Goal: Communication & Community: Answer question/provide support

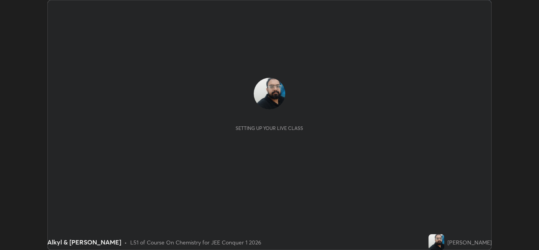
scroll to position [250, 538]
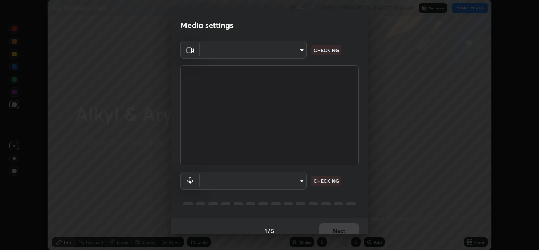
type input "ffb915138f5094fbba49c7dcbdc0b3377f3315ea980a35094b33733fc21d282d"
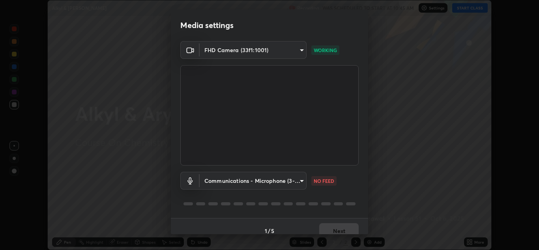
click at [289, 177] on body "Erase all Alkyl & [PERSON_NAME] Recording WAS SCHEDULED TO START AT 10:45 AM Se…" at bounding box center [269, 125] width 539 height 250
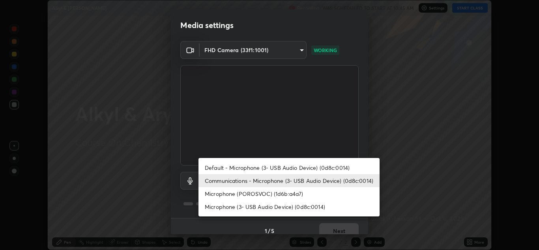
click at [275, 192] on li "Microphone (POROSVOC) (1d6b:a4a7)" at bounding box center [288, 193] width 181 height 13
type input "3fb3650eade0ec0a1bd0a7d1f87ca9eb5d548a38c0fe8b6180c3065924ba7fd6"
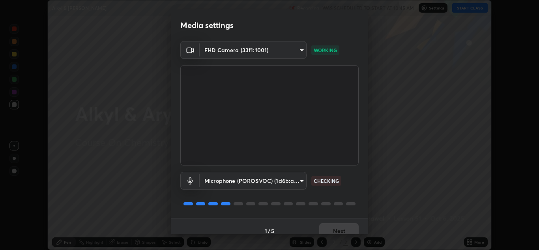
scroll to position [9, 0]
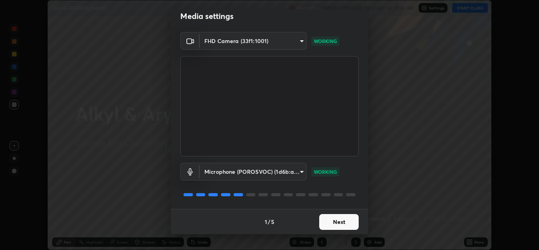
click at [334, 220] on button "Next" at bounding box center [338, 222] width 39 height 16
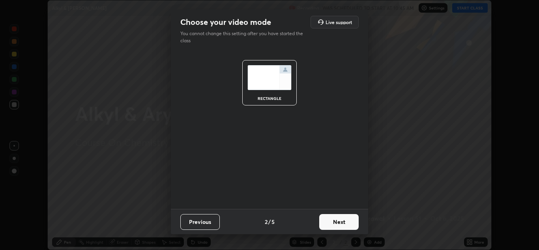
scroll to position [0, 0]
click at [337, 221] on button "Next" at bounding box center [338, 222] width 39 height 16
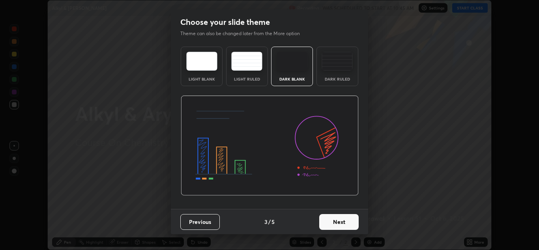
click at [341, 220] on button "Next" at bounding box center [338, 222] width 39 height 16
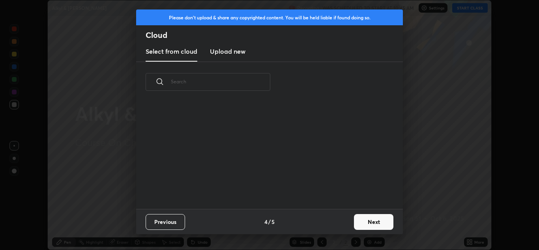
click at [360, 219] on button "Next" at bounding box center [373, 222] width 39 height 16
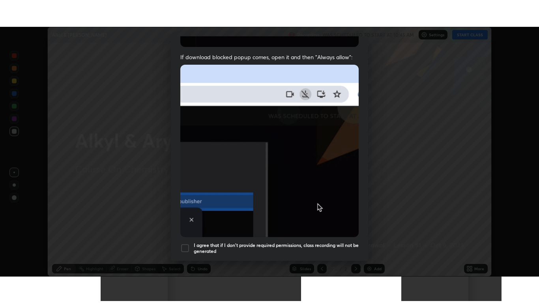
scroll to position [170, 0]
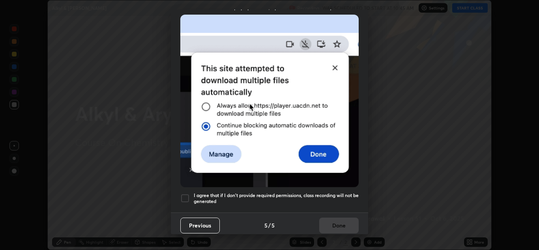
click at [186, 196] on div at bounding box center [184, 197] width 9 height 9
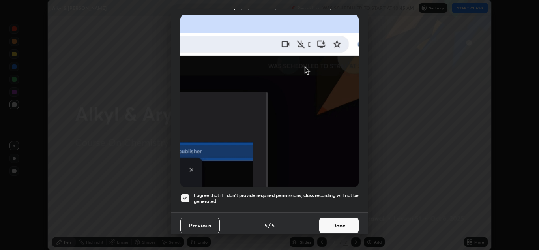
click at [322, 218] on button "Done" at bounding box center [338, 225] width 39 height 16
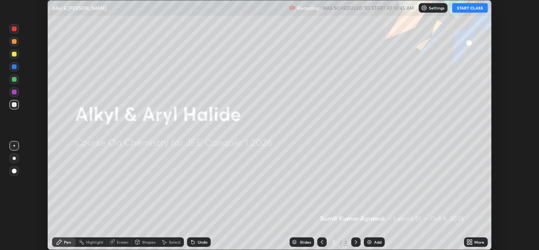
click at [462, 7] on button "START CLASS" at bounding box center [469, 7] width 35 height 9
click at [473, 241] on div "More" at bounding box center [476, 241] width 24 height 9
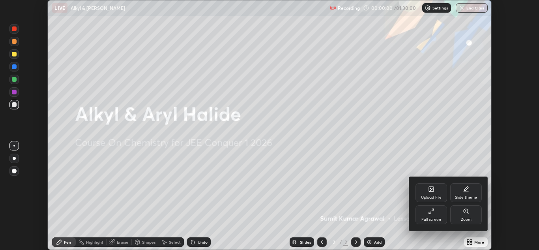
click at [431, 214] on div "Full screen" at bounding box center [431, 214] width 32 height 19
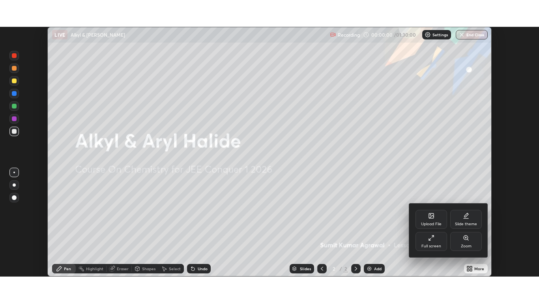
scroll to position [303, 539]
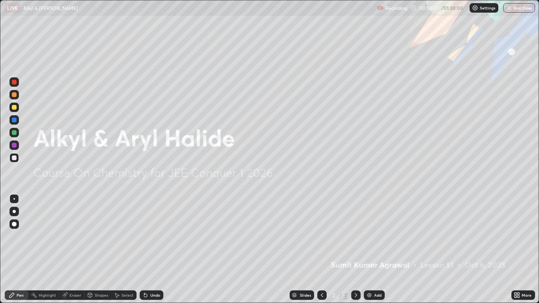
click at [377, 249] on div "Add" at bounding box center [377, 295] width 7 height 4
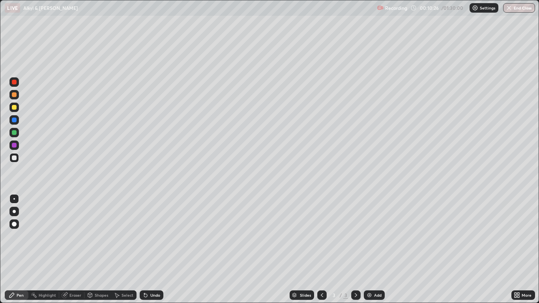
click at [373, 249] on div "Add" at bounding box center [373, 294] width 21 height 9
click at [512, 249] on div "More" at bounding box center [523, 294] width 24 height 9
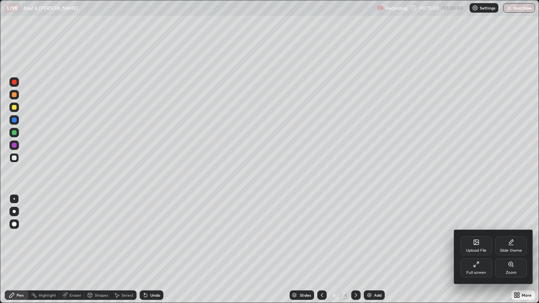
click at [508, 209] on div at bounding box center [269, 151] width 539 height 303
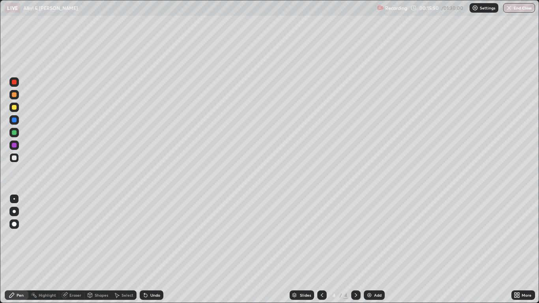
click at [381, 249] on div "Add" at bounding box center [373, 294] width 21 height 9
click at [374, 249] on div "Add" at bounding box center [373, 294] width 21 height 9
click at [319, 249] on icon at bounding box center [322, 295] width 6 height 6
click at [320, 249] on icon at bounding box center [322, 295] width 6 height 6
click at [321, 249] on icon at bounding box center [322, 295] width 6 height 6
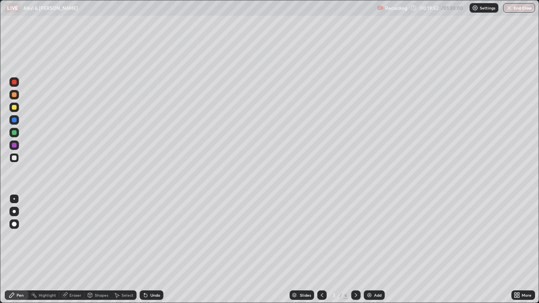
click at [359, 249] on div at bounding box center [355, 294] width 9 height 9
click at [354, 249] on icon at bounding box center [355, 295] width 6 height 6
click at [318, 249] on div at bounding box center [321, 294] width 9 height 9
click at [326, 249] on div at bounding box center [321, 295] width 9 height 16
click at [337, 249] on div "3" at bounding box center [334, 295] width 8 height 5
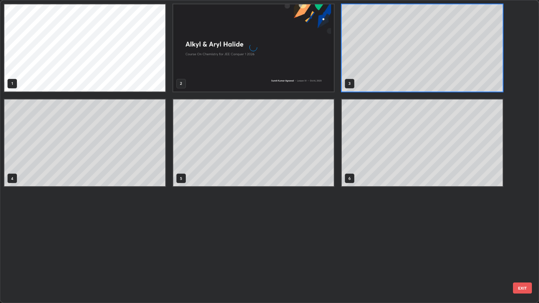
scroll to position [300, 534]
click at [323, 249] on div "1 2 3 4 5 6" at bounding box center [262, 151] width 524 height 302
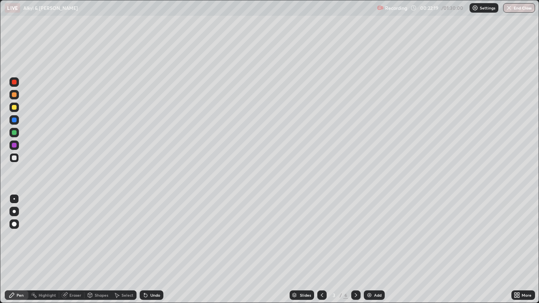
click at [355, 249] on icon at bounding box center [355, 295] width 6 height 6
click at [355, 249] on icon at bounding box center [355, 295] width 2 height 4
click at [356, 249] on icon at bounding box center [355, 295] width 6 height 6
click at [156, 249] on div "Undo" at bounding box center [152, 294] width 24 height 9
click at [72, 249] on div "Eraser" at bounding box center [71, 294] width 25 height 9
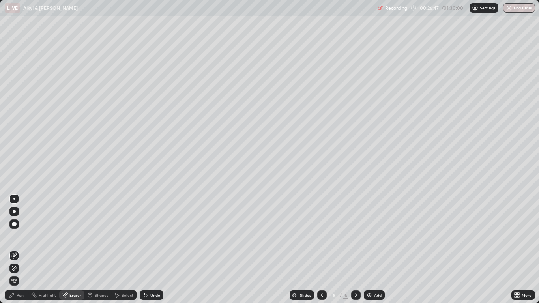
click at [17, 249] on div "Pen" at bounding box center [20, 295] width 7 height 4
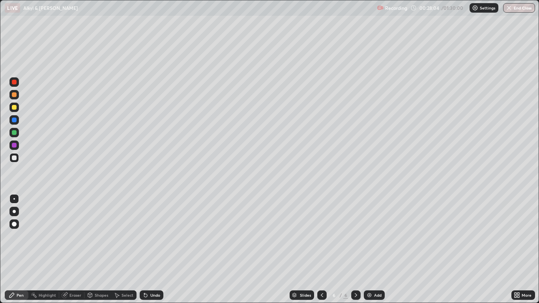
click at [374, 249] on div "Add" at bounding box center [377, 295] width 7 height 4
click at [68, 249] on div "Eraser" at bounding box center [71, 294] width 25 height 9
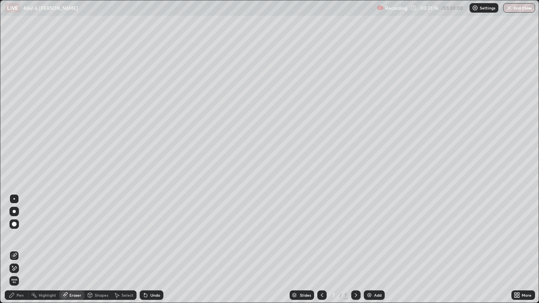
click at [17, 249] on div "Pen" at bounding box center [20, 295] width 7 height 4
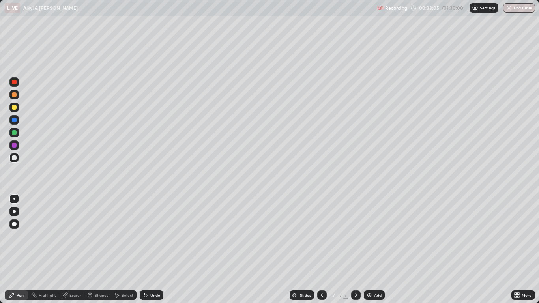
click at [153, 249] on div "Undo" at bounding box center [152, 294] width 24 height 9
click at [373, 249] on div "Add" at bounding box center [373, 294] width 21 height 9
click at [153, 249] on div "Undo" at bounding box center [152, 294] width 24 height 9
click at [155, 249] on div "Undo" at bounding box center [152, 294] width 24 height 9
click at [153, 249] on div "Undo" at bounding box center [149, 295] width 27 height 16
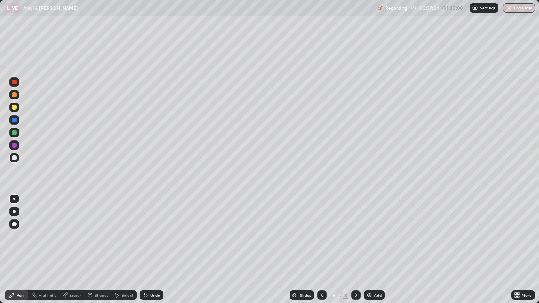
click at [158, 249] on div "Undo" at bounding box center [155, 295] width 10 height 4
click at [153, 249] on div "Undo" at bounding box center [155, 295] width 10 height 4
click at [308, 249] on div "Slides" at bounding box center [301, 294] width 24 height 9
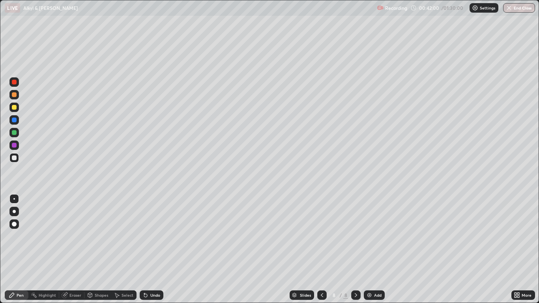
click at [321, 249] on icon at bounding box center [322, 295] width 2 height 4
click at [356, 249] on icon at bounding box center [355, 295] width 2 height 4
click at [375, 249] on div "Add" at bounding box center [373, 294] width 21 height 9
click at [154, 249] on div "Undo" at bounding box center [155, 295] width 10 height 4
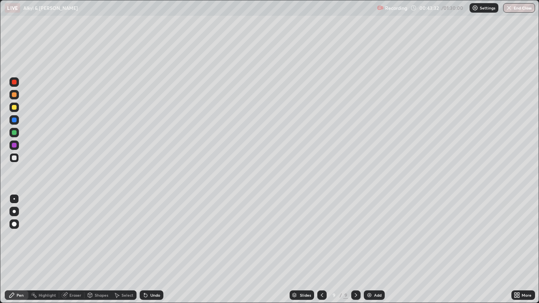
click at [322, 249] on icon at bounding box center [322, 295] width 2 height 4
click at [354, 249] on icon at bounding box center [355, 295] width 6 height 6
click at [153, 249] on div "Undo" at bounding box center [155, 295] width 10 height 4
click at [75, 249] on div "Eraser" at bounding box center [71, 294] width 25 height 9
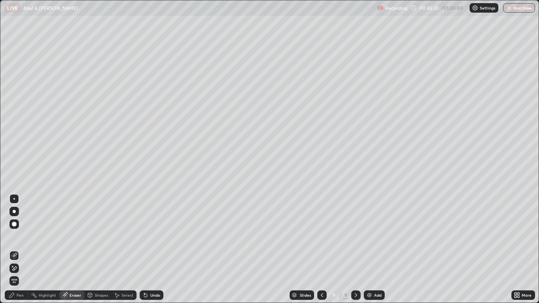
click at [18, 249] on div "Pen" at bounding box center [20, 295] width 7 height 4
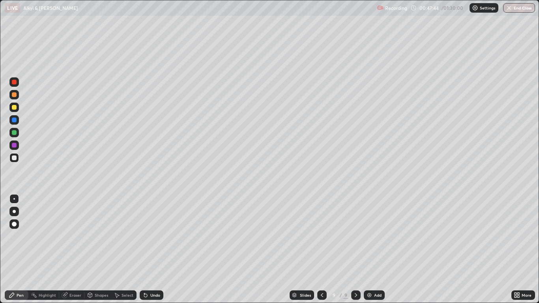
click at [372, 249] on img at bounding box center [369, 295] width 6 height 6
click at [147, 249] on icon at bounding box center [145, 295] width 6 height 6
click at [72, 249] on div "Eraser" at bounding box center [75, 295] width 12 height 4
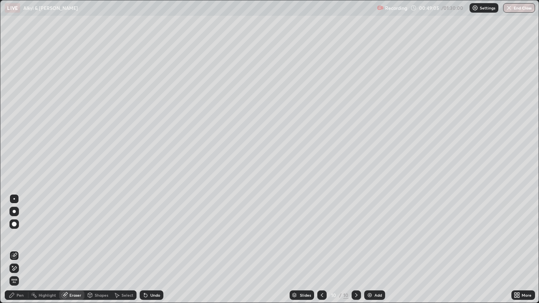
click at [19, 249] on div "Pen" at bounding box center [20, 295] width 7 height 4
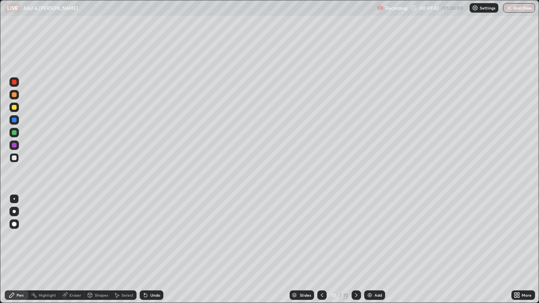
click at [71, 249] on div "Eraser" at bounding box center [75, 295] width 12 height 4
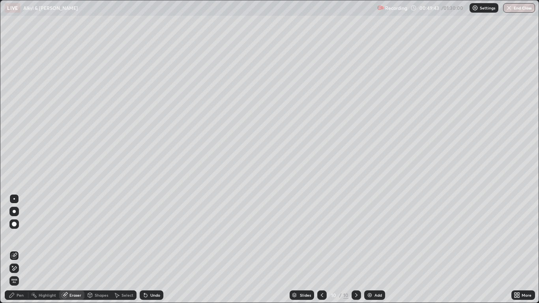
click at [21, 249] on div "Pen" at bounding box center [20, 295] width 7 height 4
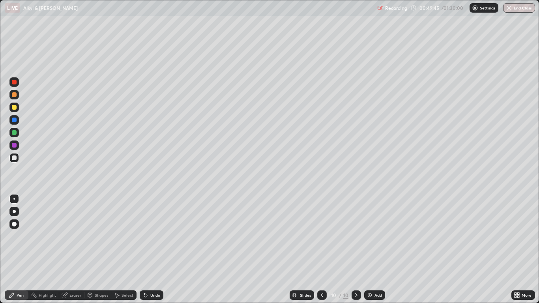
click at [68, 249] on div "Eraser" at bounding box center [71, 294] width 25 height 9
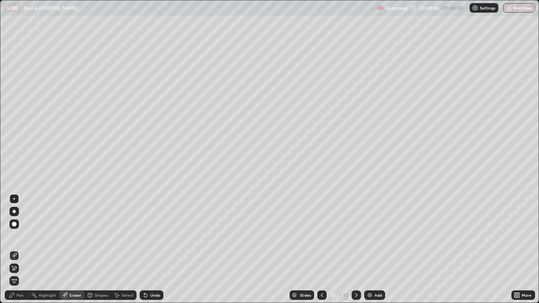
click at [18, 249] on div "Pen" at bounding box center [20, 295] width 7 height 4
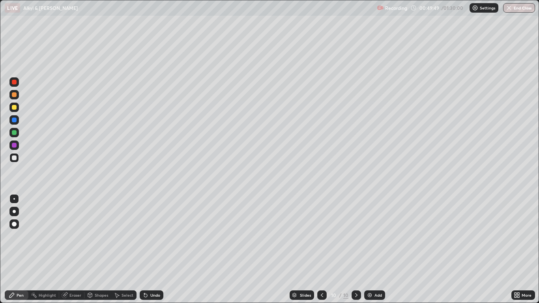
click at [67, 249] on icon at bounding box center [65, 295] width 6 height 6
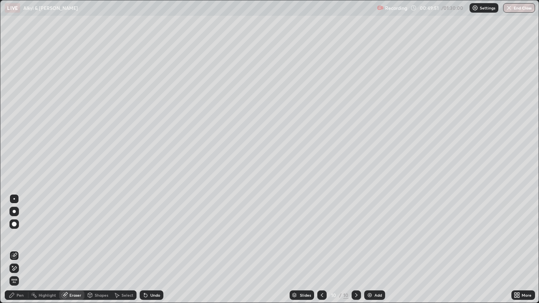
click at [16, 249] on div "Pen" at bounding box center [17, 294] width 24 height 9
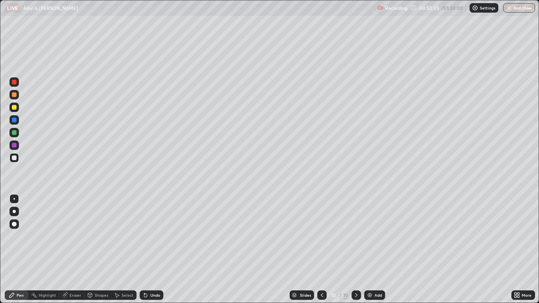
click at [152, 249] on div "Undo" at bounding box center [155, 295] width 10 height 4
click at [152, 249] on div "Undo" at bounding box center [152, 294] width 24 height 9
click at [155, 249] on div "Undo" at bounding box center [155, 295] width 10 height 4
click at [371, 249] on img at bounding box center [369, 295] width 6 height 6
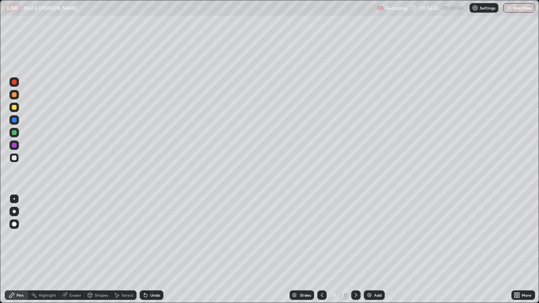
click at [75, 249] on div "Eraser" at bounding box center [75, 295] width 12 height 4
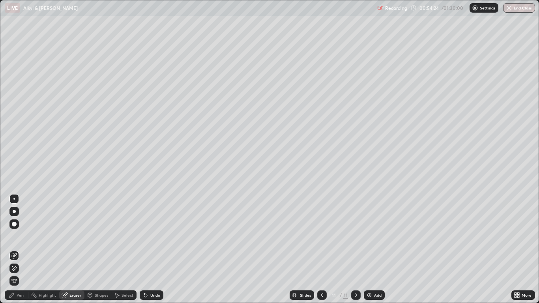
click at [19, 249] on div "Pen" at bounding box center [20, 295] width 7 height 4
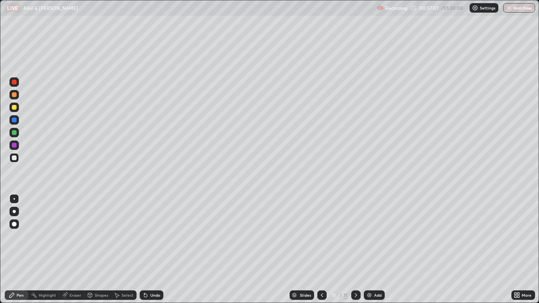
click at [147, 249] on div "Undo" at bounding box center [152, 294] width 24 height 9
click at [156, 249] on div "Undo" at bounding box center [152, 294] width 24 height 9
click at [370, 249] on img at bounding box center [369, 295] width 6 height 6
click at [72, 249] on div "Eraser" at bounding box center [71, 294] width 25 height 9
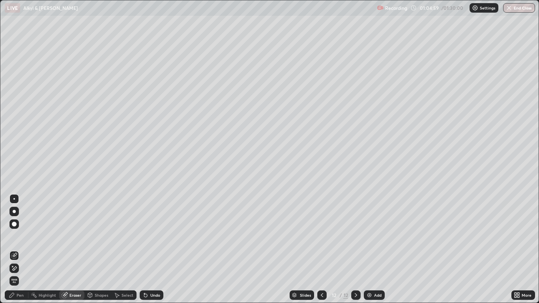
click at [20, 249] on div "Pen" at bounding box center [20, 295] width 7 height 4
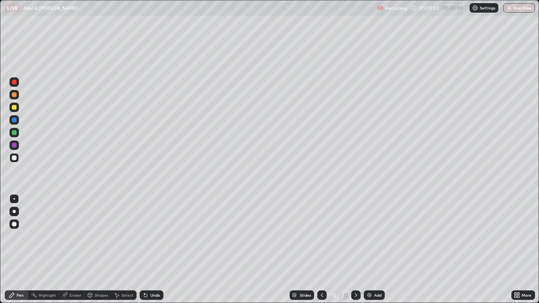
click at [321, 249] on icon at bounding box center [322, 295] width 6 height 6
click at [354, 249] on icon at bounding box center [355, 295] width 6 height 6
click at [356, 249] on icon at bounding box center [355, 295] width 2 height 4
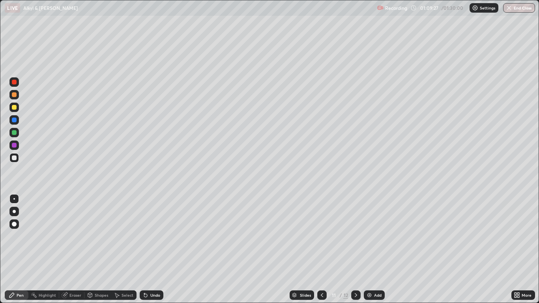
click at [356, 249] on icon at bounding box center [355, 295] width 6 height 6
click at [354, 249] on icon at bounding box center [355, 295] width 6 height 6
click at [73, 249] on div "Eraser" at bounding box center [75, 295] width 12 height 4
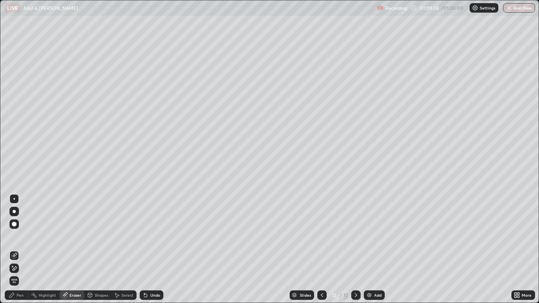
click at [13, 249] on icon at bounding box center [12, 295] width 6 height 6
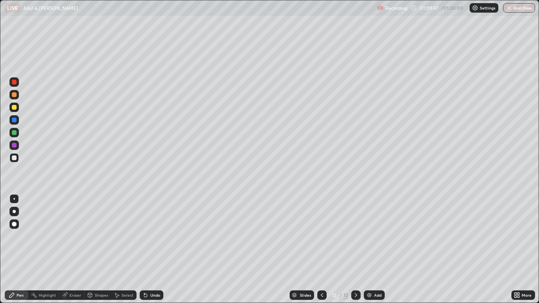
click at [148, 249] on div "Undo" at bounding box center [152, 294] width 24 height 9
click at [70, 249] on div "Eraser" at bounding box center [71, 294] width 25 height 9
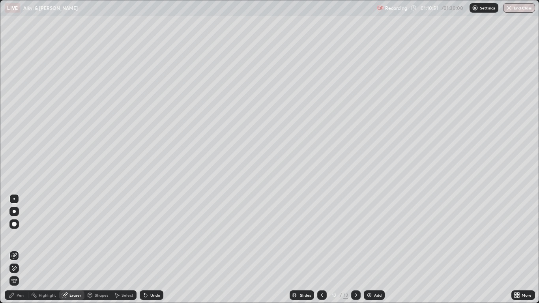
click at [11, 249] on icon at bounding box center [11, 295] width 5 height 5
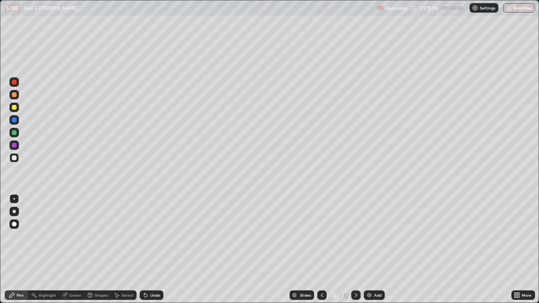
click at [152, 249] on div "Undo" at bounding box center [155, 295] width 10 height 4
click at [148, 249] on div "Undo" at bounding box center [152, 294] width 24 height 9
click at [321, 249] on icon at bounding box center [322, 295] width 6 height 6
click at [355, 249] on icon at bounding box center [355, 295] width 6 height 6
click at [378, 249] on div "Add" at bounding box center [373, 294] width 21 height 9
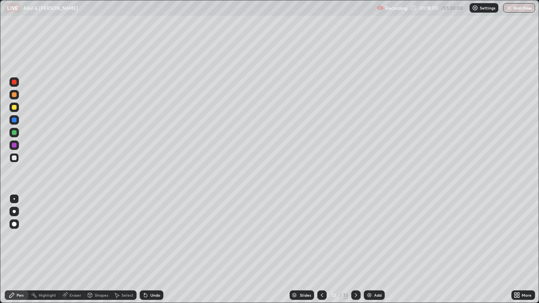
click at [156, 249] on div "Undo" at bounding box center [152, 294] width 24 height 9
click at [159, 249] on div "Undo" at bounding box center [149, 295] width 27 height 16
click at [154, 249] on div "Undo" at bounding box center [155, 295] width 10 height 4
click at [74, 249] on div "Eraser" at bounding box center [75, 295] width 12 height 4
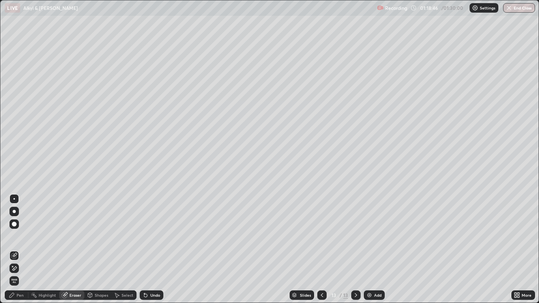
click at [20, 249] on div "Pen" at bounding box center [20, 295] width 7 height 4
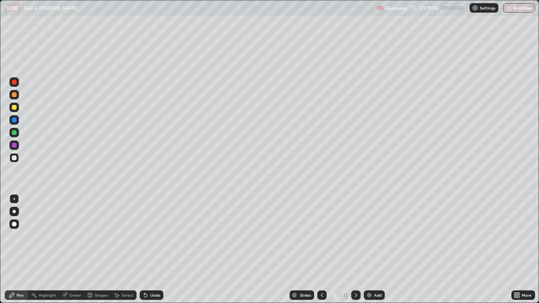
click at [14, 108] on div at bounding box center [14, 107] width 5 height 5
click at [16, 158] on div at bounding box center [14, 157] width 5 height 5
click at [155, 249] on div "Undo" at bounding box center [155, 295] width 10 height 4
click at [152, 249] on div "Undo" at bounding box center [155, 295] width 10 height 4
click at [154, 249] on div "Undo" at bounding box center [152, 294] width 24 height 9
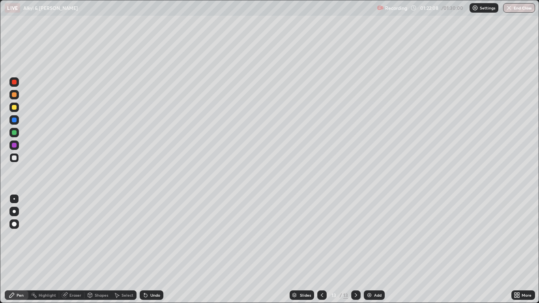
click at [371, 249] on img at bounding box center [369, 295] width 6 height 6
click at [75, 249] on div "Eraser" at bounding box center [75, 295] width 12 height 4
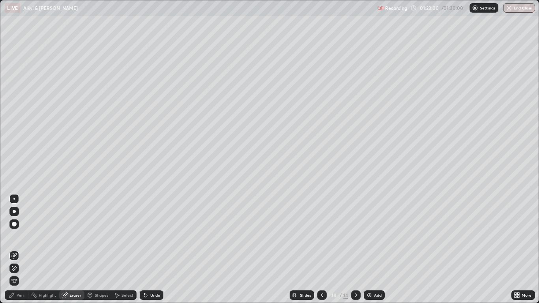
click at [19, 249] on div "Pen" at bounding box center [20, 295] width 7 height 4
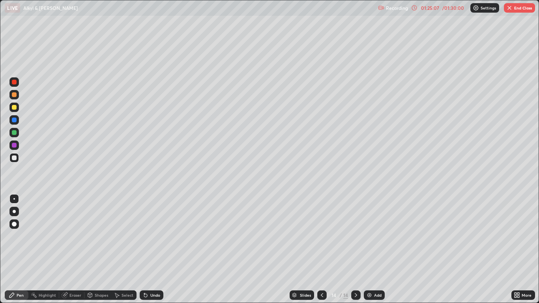
click at [155, 249] on div "Undo" at bounding box center [155, 295] width 10 height 4
click at [220, 249] on div "Slides 14 / 14 Add" at bounding box center [336, 295] width 347 height 16
click at [521, 7] on button "End Class" at bounding box center [518, 7] width 31 height 9
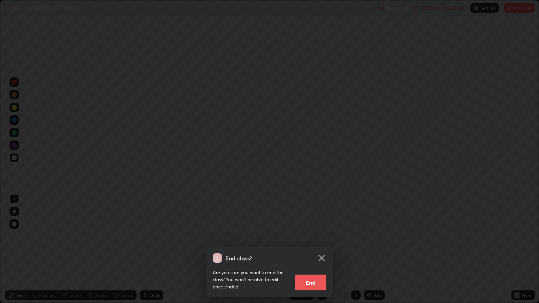
click at [306, 249] on button "End" at bounding box center [310, 282] width 32 height 16
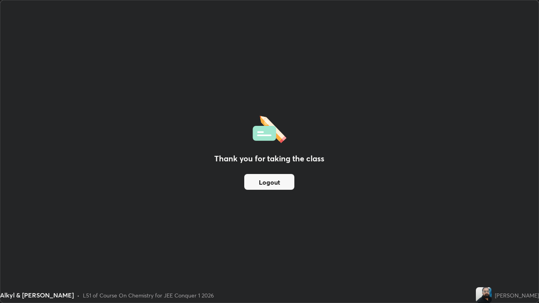
click at [267, 183] on button "Logout" at bounding box center [269, 182] width 50 height 16
